Goal: Task Accomplishment & Management: Manage account settings

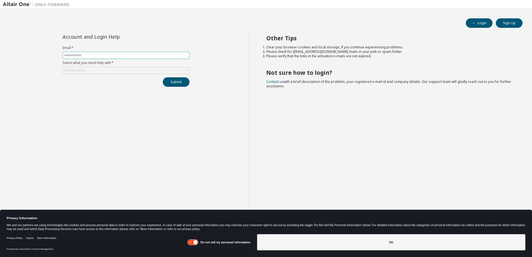
click at [103, 57] on input "text" at bounding box center [126, 55] width 124 height 4
type input "**********"
click at [75, 71] on div "Click to select" at bounding box center [75, 70] width 22 height 4
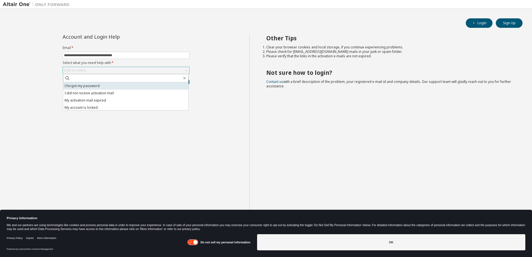
click at [78, 87] on li "I forgot my password" at bounding box center [125, 85] width 125 height 7
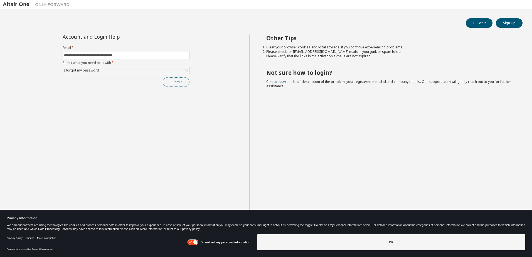
click at [170, 85] on button "Submit" at bounding box center [176, 81] width 27 height 9
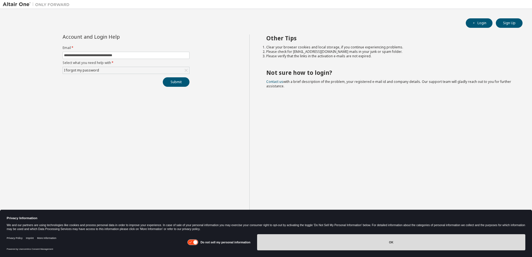
click at [298, 245] on button "OK" at bounding box center [391, 242] width 268 height 16
